Goal: Information Seeking & Learning: Learn about a topic

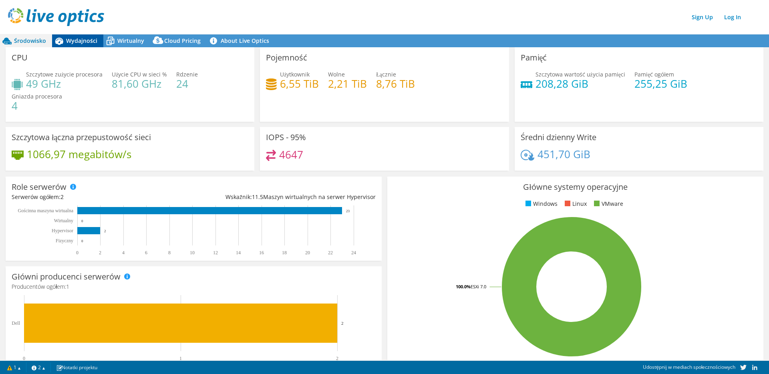
click at [81, 40] on span "Wydajności" at bounding box center [81, 41] width 31 height 8
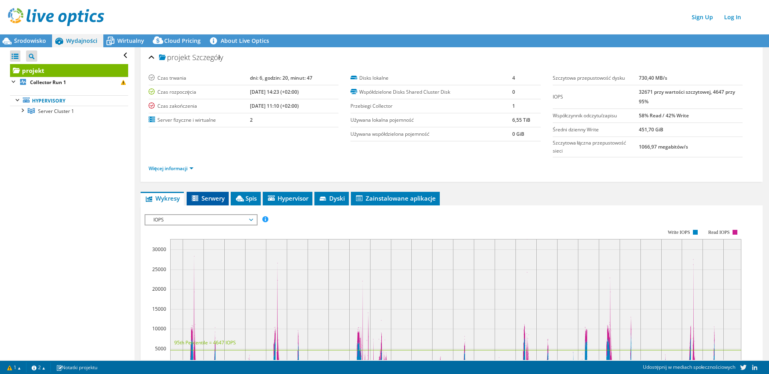
click at [214, 197] on span "Serwery" at bounding box center [208, 198] width 34 height 8
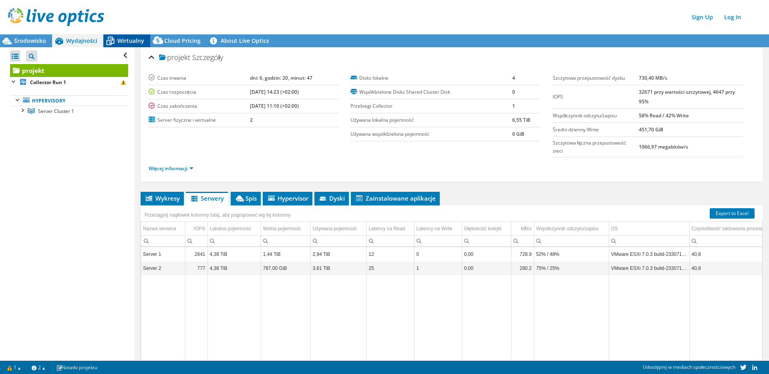
click at [127, 44] on div "Wirtualny" at bounding box center [126, 40] width 47 height 13
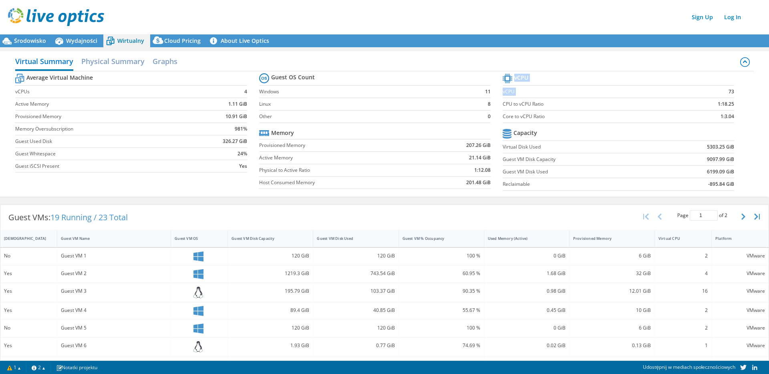
drag, startPoint x: 721, startPoint y: 91, endPoint x: 733, endPoint y: 91, distance: 11.2
click at [733, 91] on section "vCPU vCPU 73 CPU to vCPU Ratio 1:18.25 Core to vCPU Ratio 1:3.04 Capacity Virtu…" at bounding box center [625, 133] width 244 height 123
click at [729, 92] on b "73" at bounding box center [732, 92] width 6 height 8
drag, startPoint x: 729, startPoint y: 117, endPoint x: 712, endPoint y: 118, distance: 16.8
click at [715, 117] on section "vCPU vCPU 73 CPU to vCPU Ratio 1:18.25 Core to vCPU Ratio 1:3.04 Capacity Virtu…" at bounding box center [625, 133] width 244 height 123
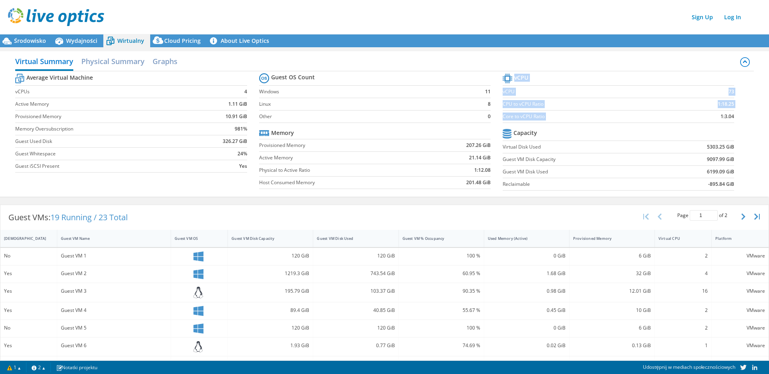
click at [675, 124] on section "vCPU vCPU 73 CPU to vCPU Ratio 1:18.25 Core to vCPU Ratio 1:3.04 Capacity Virtu…" at bounding box center [625, 133] width 244 height 123
click at [166, 63] on h2 "Graphs" at bounding box center [165, 62] width 25 height 18
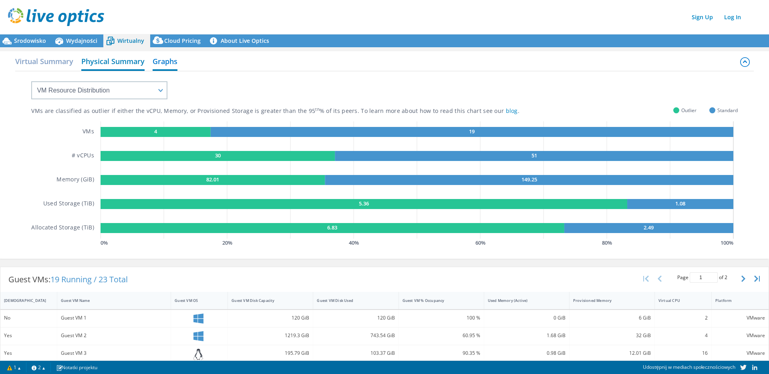
click at [123, 63] on h2 "Physical Summary" at bounding box center [112, 62] width 63 height 18
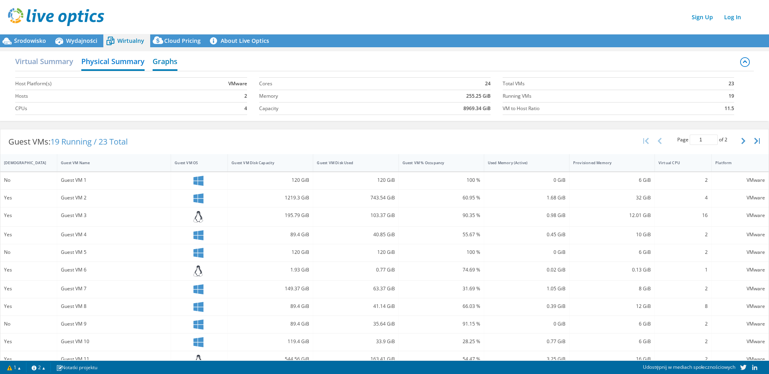
click at [166, 62] on h2 "Graphs" at bounding box center [165, 62] width 25 height 18
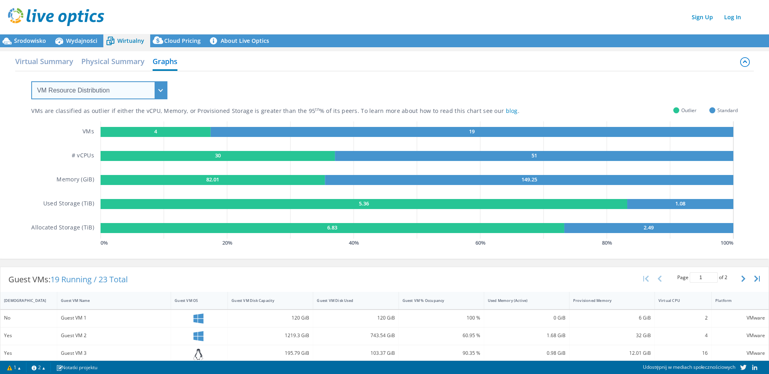
click at [116, 90] on select "VM Resource Distribution Provisioning Contrast Over Provisioning" at bounding box center [99, 90] width 136 height 18
select select "Provisioning Contrast"
click at [31, 81] on select "VM Resource Distribution Provisioning Contrast Over Provisioning" at bounding box center [99, 90] width 136 height 18
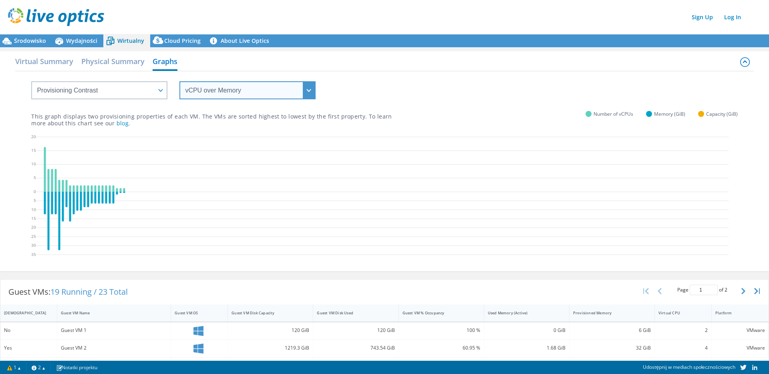
click at [214, 91] on select "vCPU over Memory vCPU over Capacity Memory over vCPU Memory over Capacity Capac…" at bounding box center [247, 90] width 136 height 18
click at [179, 81] on select "vCPU over Memory vCPU over Capacity Memory over vCPU Memory over Capacity Capac…" at bounding box center [247, 90] width 136 height 18
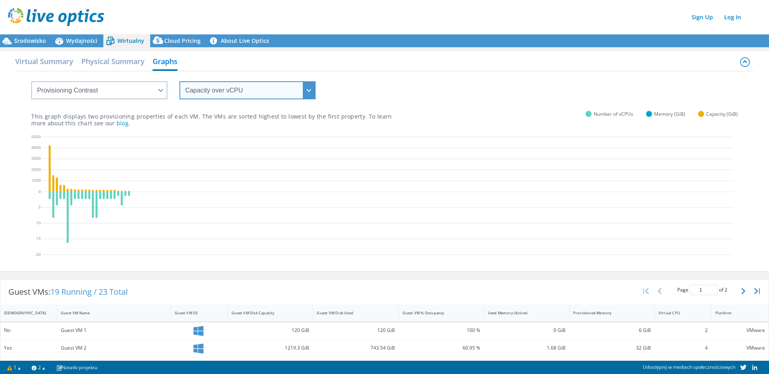
click at [222, 93] on select "vCPU over Memory vCPU over Capacity Memory over vCPU Memory over Capacity Capac…" at bounding box center [247, 90] width 136 height 18
select select "Memory over vCPU"
click at [179, 81] on select "vCPU over Memory vCPU over Capacity Memory over vCPU Memory over Capacity Capac…" at bounding box center [247, 90] width 136 height 18
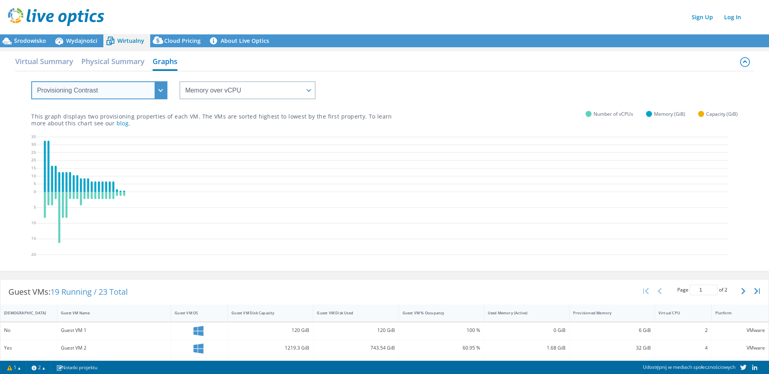
click at [111, 89] on select "VM Resource Distribution Provisioning Contrast Over Provisioning" at bounding box center [99, 90] width 136 height 18
select select "Over Provisioning"
click at [31, 81] on select "VM Resource Distribution Provisioning Contrast Over Provisioning" at bounding box center [99, 90] width 136 height 18
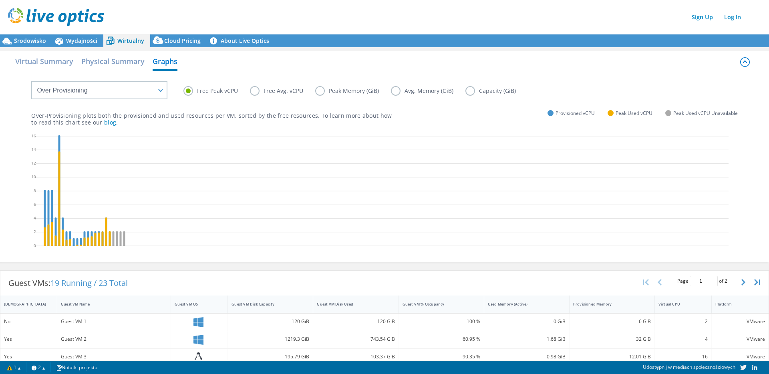
click at [212, 133] on icon at bounding box center [382, 192] width 693 height 120
